Goal: Task Accomplishment & Management: Manage account settings

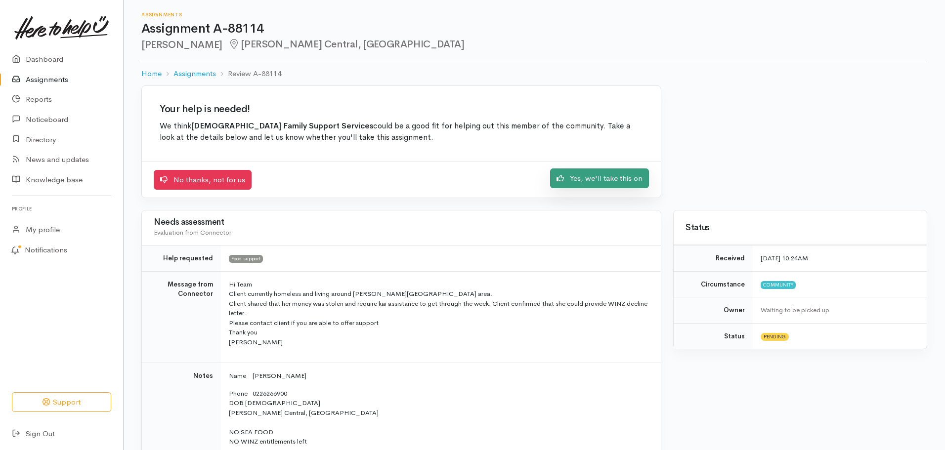
click at [618, 175] on link "Yes, we'll take this on" at bounding box center [599, 179] width 99 height 20
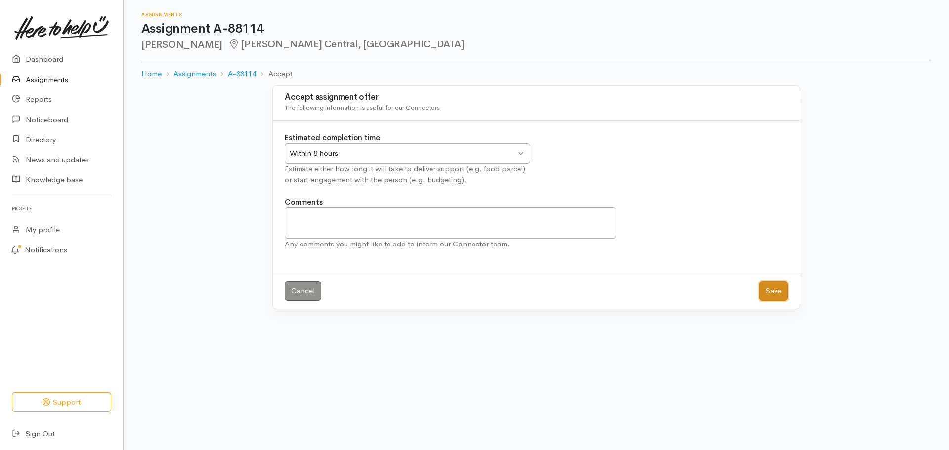
click at [781, 294] on button "Save" at bounding box center [773, 291] width 29 height 20
